Goal: Task Accomplishment & Management: Manage account settings

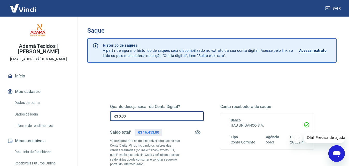
click at [129, 117] on input "R$ 0,00" at bounding box center [157, 116] width 94 height 10
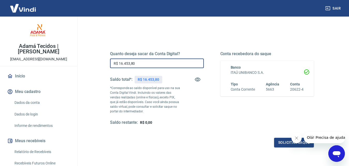
scroll to position [78, 0]
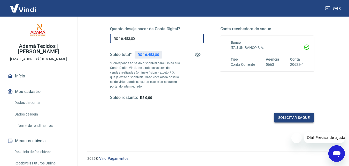
type input "R$ 16.453,80"
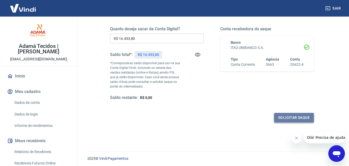
click at [286, 117] on button "Solicitar saque" at bounding box center [294, 118] width 40 height 10
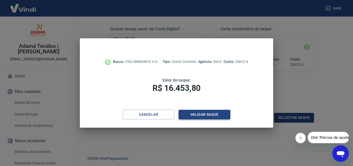
click at [202, 117] on button "Validar saque" at bounding box center [205, 115] width 52 height 10
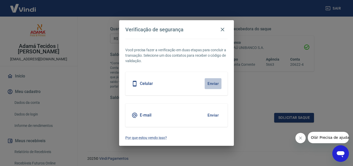
click at [212, 83] on button "Enviar" at bounding box center [213, 83] width 17 height 11
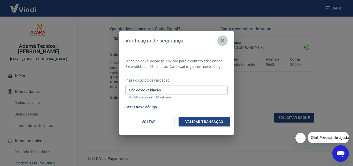
click at [223, 41] on icon "button" at bounding box center [223, 41] width 4 height 4
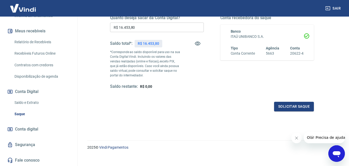
scroll to position [95, 0]
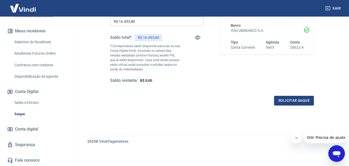
click at [341, 152] on icon "Abrir janela de mensagens" at bounding box center [336, 153] width 9 height 9
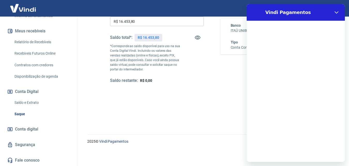
scroll to position [0, 0]
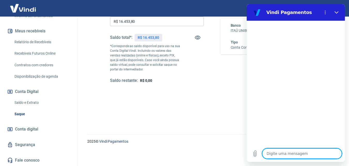
type textarea "b"
type textarea "x"
type textarea "bO"
type textarea "x"
type textarea "bOM"
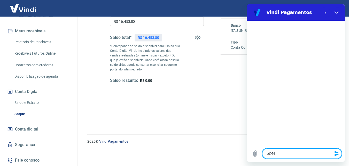
type textarea "x"
type textarea "bOM"
type textarea "x"
type textarea "bOM"
type textarea "x"
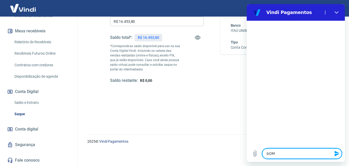
type textarea "bO"
type textarea "x"
type textarea "b"
type textarea "x"
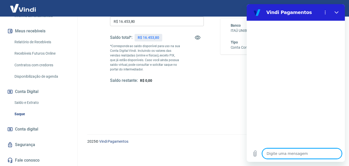
type textarea "B"
type textarea "x"
type textarea "Bo"
type textarea "x"
type textarea "Bom"
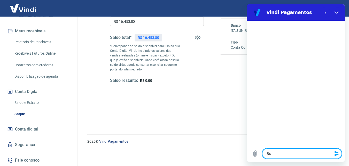
type textarea "x"
type textarea "Bom"
type textarea "x"
type textarea "Bom d"
type textarea "x"
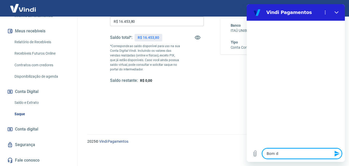
type textarea "Bom di"
type textarea "x"
type textarea "Bom dia"
type textarea "x"
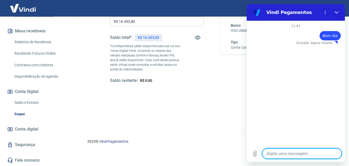
type textarea "E"
type textarea "x"
type textarea "Es"
type textarea "x"
type textarea "Est"
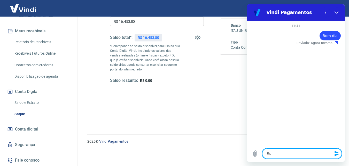
type textarea "x"
type textarea "Esto"
type textarea "x"
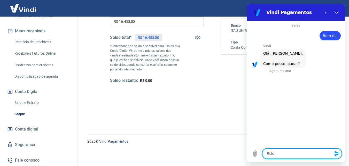
type textarea "Estou"
type textarea "x"
type textarea "Estou"
type textarea "x"
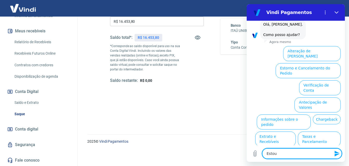
scroll to position [36, 0]
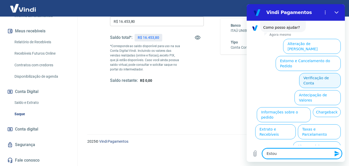
type textarea "Estou"
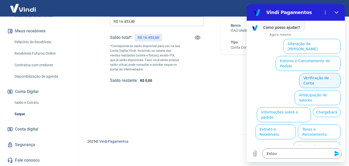
click at [304, 73] on button "Verificação de Conta" at bounding box center [320, 80] width 42 height 15
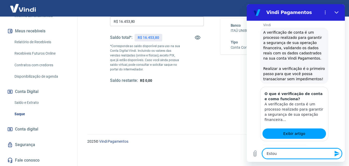
scroll to position [61, 0]
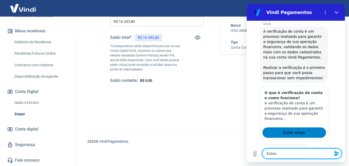
click at [298, 132] on span "Exibir artigo" at bounding box center [294, 132] width 22 height 6
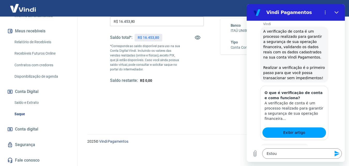
scroll to position [87, 0]
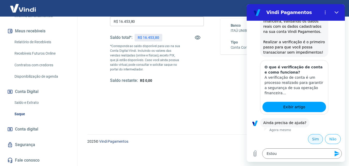
click at [308, 138] on button "Sim" at bounding box center [315, 139] width 15 height 10
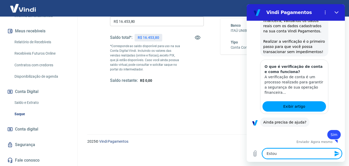
type textarea "x"
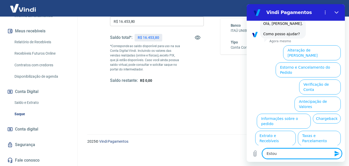
scroll to position [222, 0]
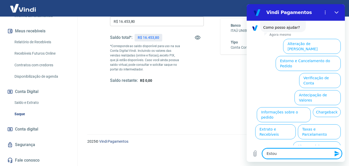
type textarea "Estou"
type textarea "x"
type textarea "Esto"
type textarea "x"
type textarea "Est"
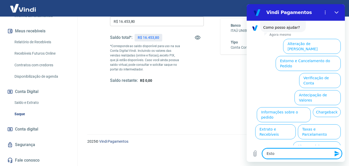
type textarea "x"
type textarea "Es"
type textarea "x"
type textarea "E"
type textarea "x"
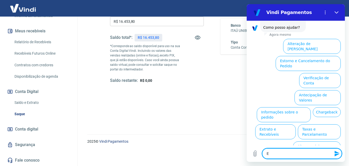
type textarea "x"
type textarea "O"
type textarea "x"
type textarea "Ou"
type textarea "x"
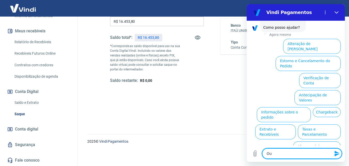
type textarea "Out"
type textarea "x"
type textarea "Outr"
type textarea "x"
type textarea "Outro"
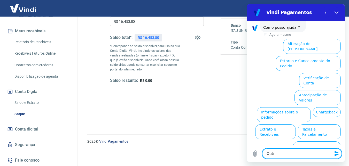
type textarea "x"
type textarea "Outros"
type textarea "x"
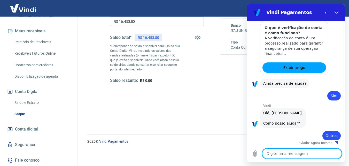
type textarea "x"
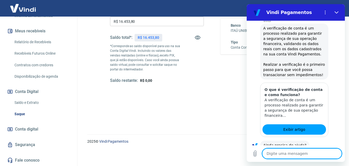
scroll to position [155, 0]
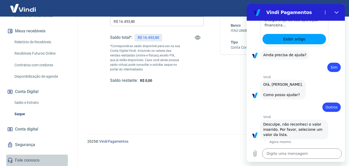
click at [25, 160] on link "Fale conosco" at bounding box center [38, 159] width 65 height 11
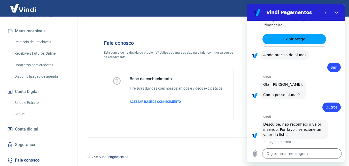
scroll to position [4, 0]
click at [335, 12] on icon "Fechar" at bounding box center [337, 12] width 4 height 4
type textarea "x"
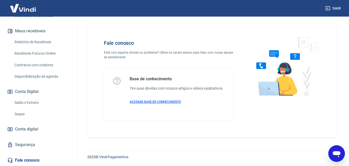
click at [151, 100] on span "ACESSAR BASE DE CONHECIMENTO" at bounding box center [155, 102] width 51 height 4
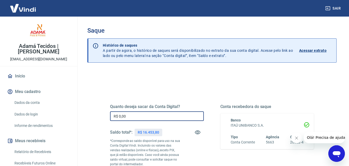
click at [131, 116] on input "R$ 0,00" at bounding box center [157, 116] width 94 height 10
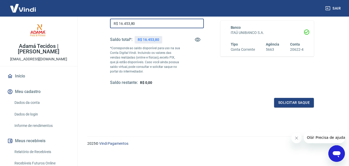
scroll to position [95, 0]
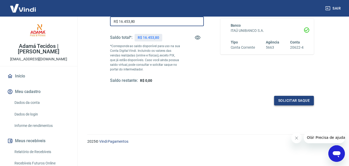
type input "R$ 16.453,80"
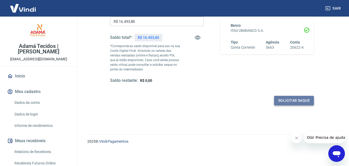
click at [299, 98] on button "Solicitar saque" at bounding box center [294, 101] width 40 height 10
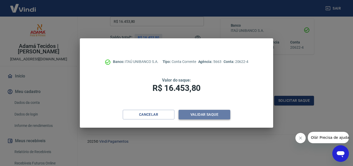
click at [207, 113] on button "Validar saque" at bounding box center [205, 115] width 52 height 10
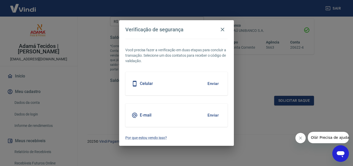
click at [209, 82] on button "Enviar" at bounding box center [213, 83] width 17 height 11
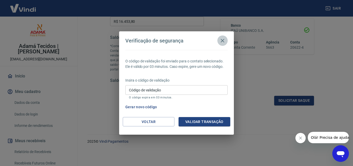
click at [222, 41] on icon "button" at bounding box center [223, 41] width 4 height 4
